Goal: Task Accomplishment & Management: Complete application form

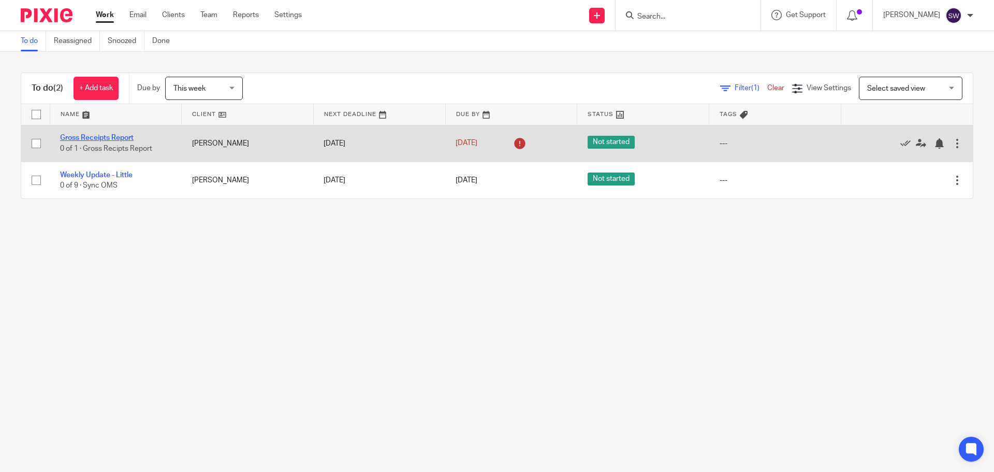
click at [122, 138] on link "Gross Receipts Report" at bounding box center [97, 137] width 74 height 7
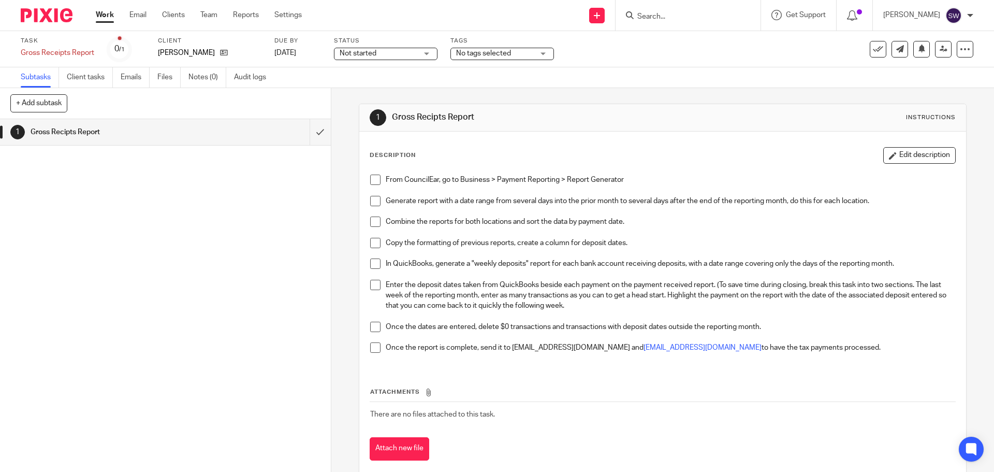
click at [588, 323] on p "Once the dates are entered, delete $0 transactions and transactions with deposi…" at bounding box center [670, 327] width 569 height 10
click at [316, 134] on input "submit" at bounding box center [165, 132] width 331 height 26
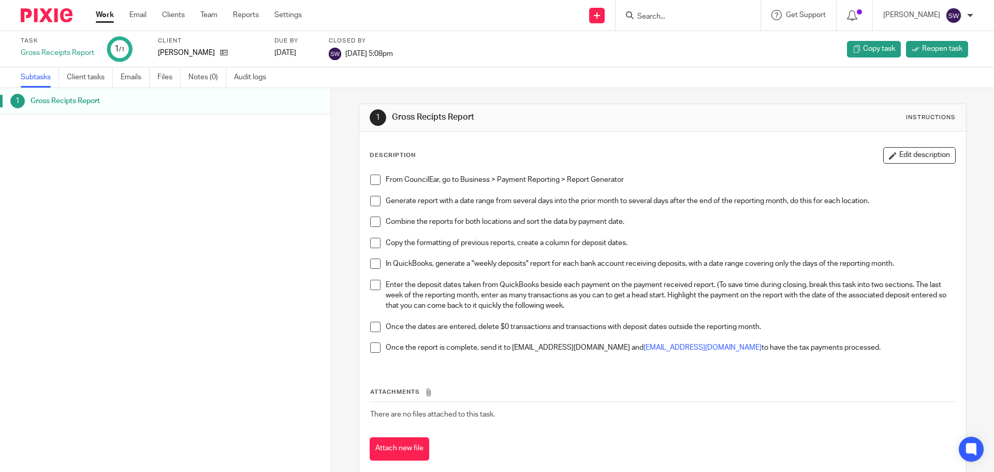
click at [114, 13] on link "Work" at bounding box center [105, 15] width 18 height 10
drag, startPoint x: 114, startPoint y: 13, endPoint x: 351, endPoint y: 90, distance: 249.4
click at [114, 13] on link "Work" at bounding box center [105, 15] width 18 height 10
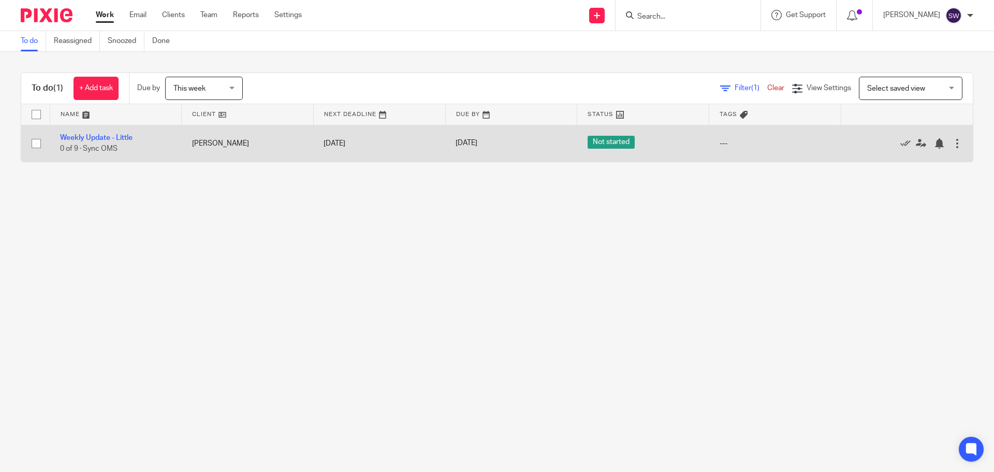
click at [121, 133] on td "Weekly Update - Little 0 of 9 · Sync OMS" at bounding box center [116, 143] width 132 height 37
click at [124, 137] on link "Weekly Update - Little" at bounding box center [96, 137] width 72 height 7
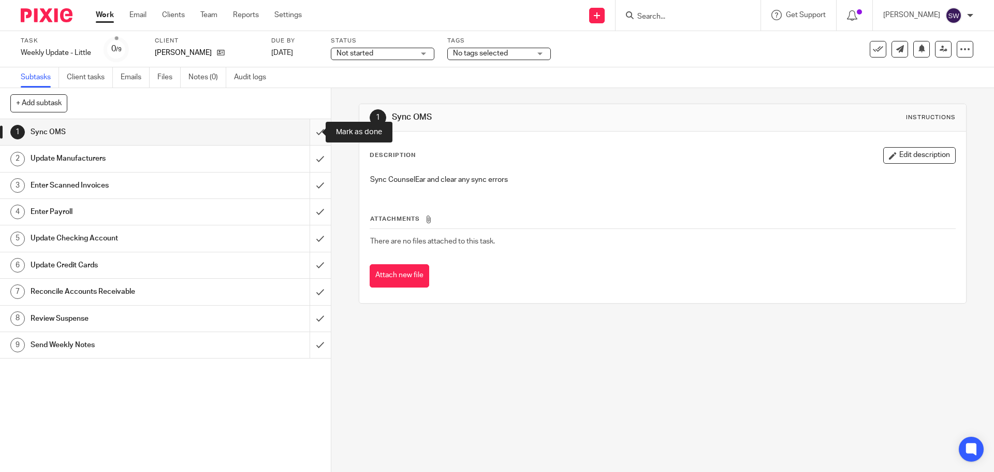
click at [304, 133] on input "submit" at bounding box center [165, 132] width 331 height 26
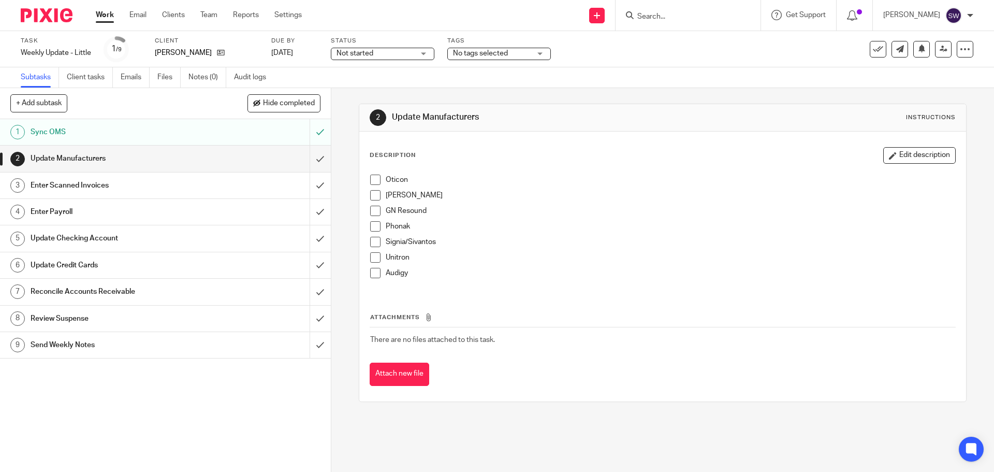
click at [372, 177] on span at bounding box center [375, 179] width 10 height 10
click at [373, 195] on span at bounding box center [375, 195] width 10 height 10
click at [365, 211] on div "Oticon Starkey GN Resound Phonak Signia/Sivantos Unitron Audigy" at bounding box center [662, 230] width 595 height 122
drag, startPoint x: 372, startPoint y: 209, endPoint x: 359, endPoint y: 203, distance: 13.5
click at [372, 209] on span at bounding box center [375, 211] width 10 height 10
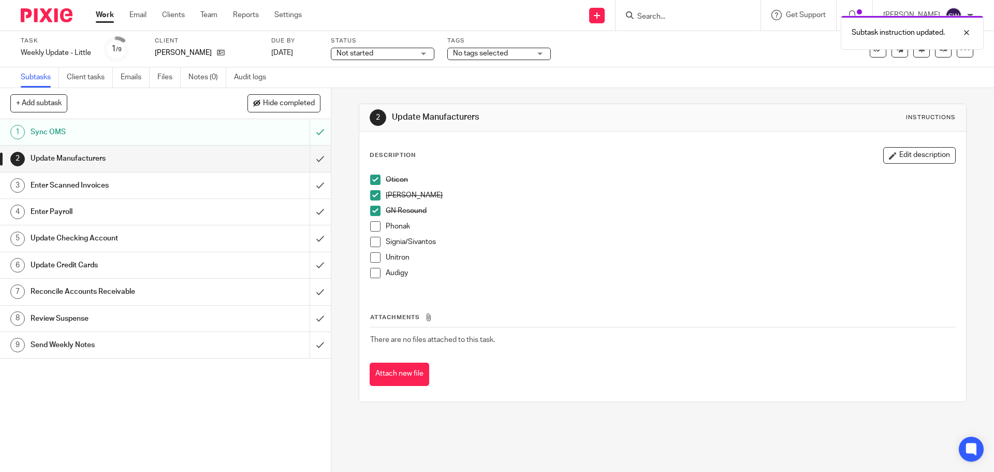
click at [370, 226] on span at bounding box center [375, 226] width 10 height 10
click at [371, 240] on span at bounding box center [375, 242] width 10 height 10
click at [373, 260] on span at bounding box center [375, 257] width 10 height 10
click at [373, 272] on span at bounding box center [375, 273] width 10 height 10
click at [311, 163] on input "submit" at bounding box center [165, 159] width 331 height 26
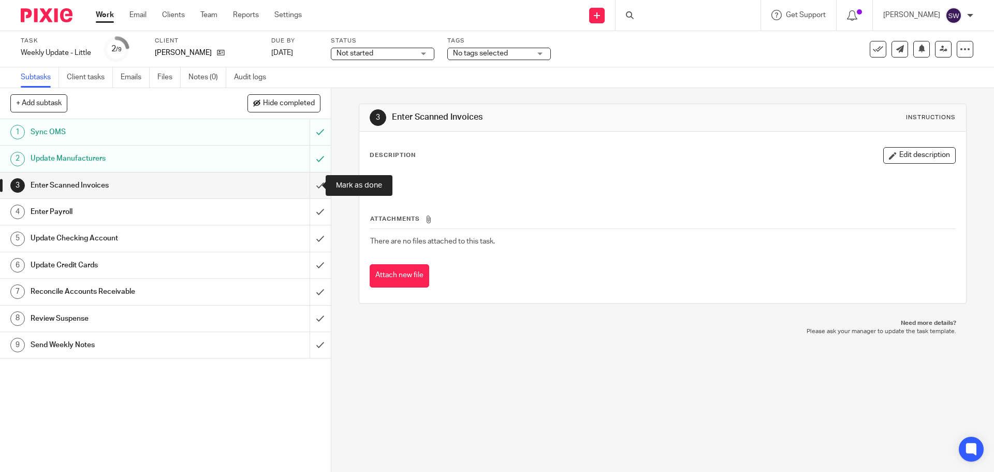
click at [312, 186] on input "submit" at bounding box center [165, 185] width 331 height 26
click at [594, 363] on div "3 Enter Scanned Invoices Instructions Description Edit description Attachments …" at bounding box center [662, 280] width 663 height 384
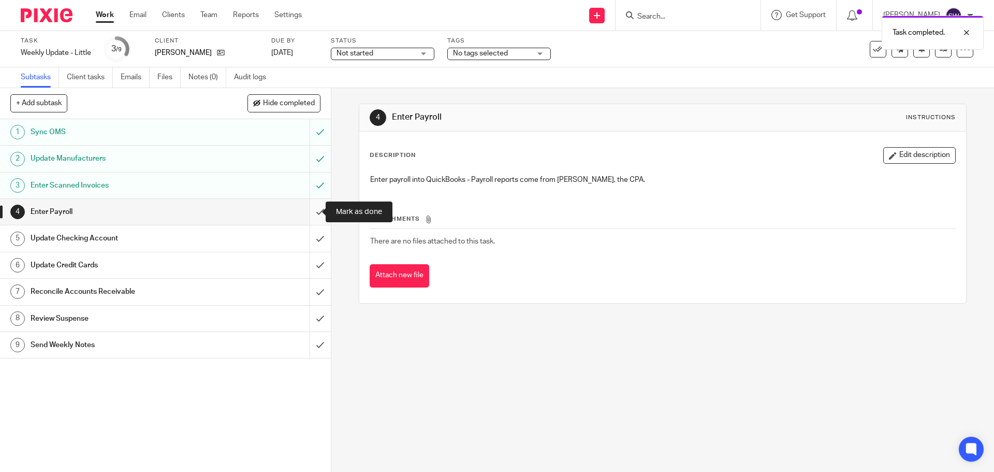
click at [310, 207] on input "submit" at bounding box center [165, 212] width 331 height 26
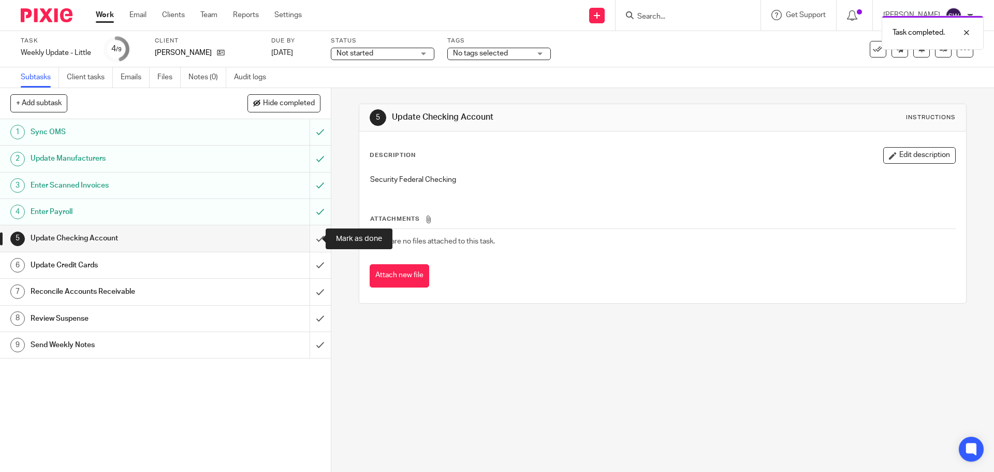
click at [313, 232] on input "submit" at bounding box center [165, 238] width 331 height 26
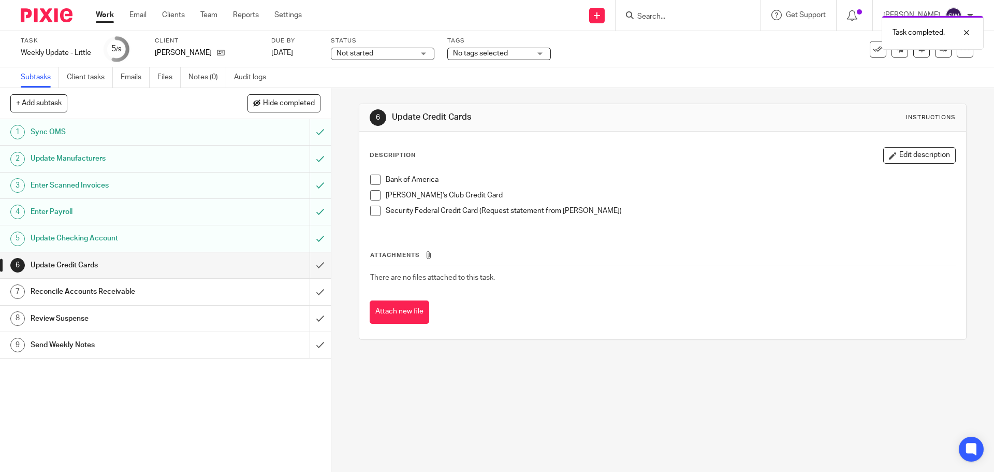
click at [372, 211] on span at bounding box center [375, 211] width 10 height 10
click at [374, 184] on span at bounding box center [375, 179] width 10 height 10
click at [372, 193] on span at bounding box center [375, 195] width 10 height 10
click at [308, 261] on input "submit" at bounding box center [165, 265] width 331 height 26
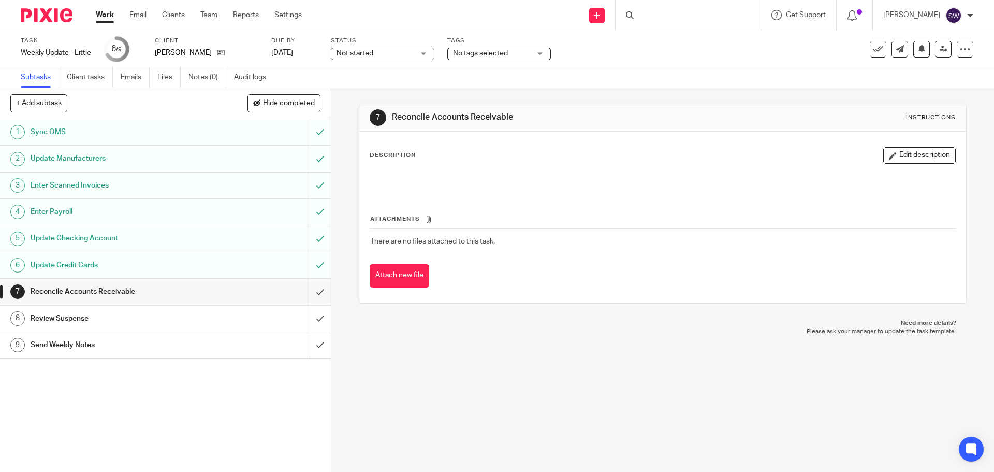
click at [315, 290] on input "submit" at bounding box center [165, 292] width 331 height 26
